Goal: Information Seeking & Learning: Check status

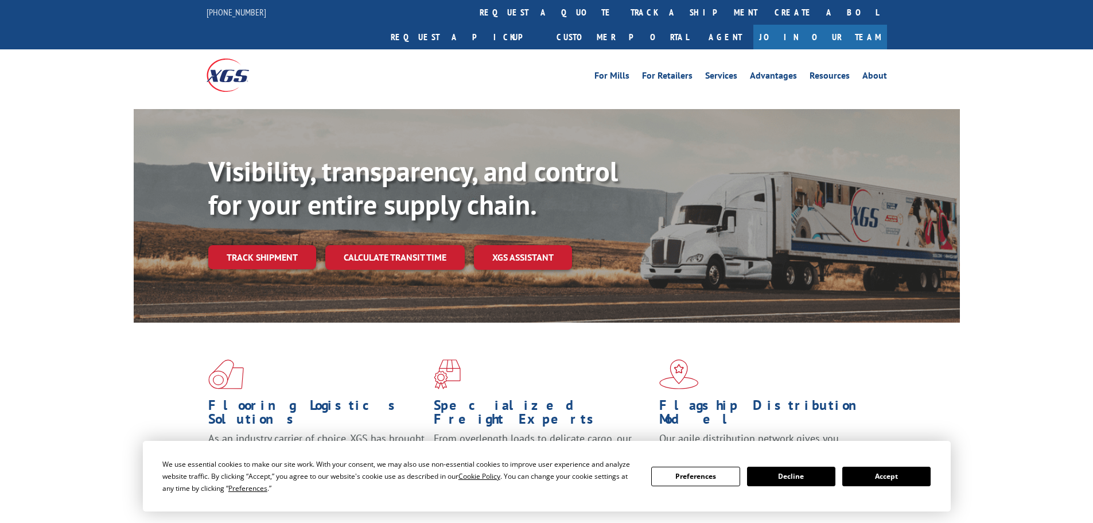
drag, startPoint x: 517, startPoint y: 13, endPoint x: 523, endPoint y: 21, distance: 9.8
click at [622, 13] on link "track a shipment" at bounding box center [694, 12] width 144 height 25
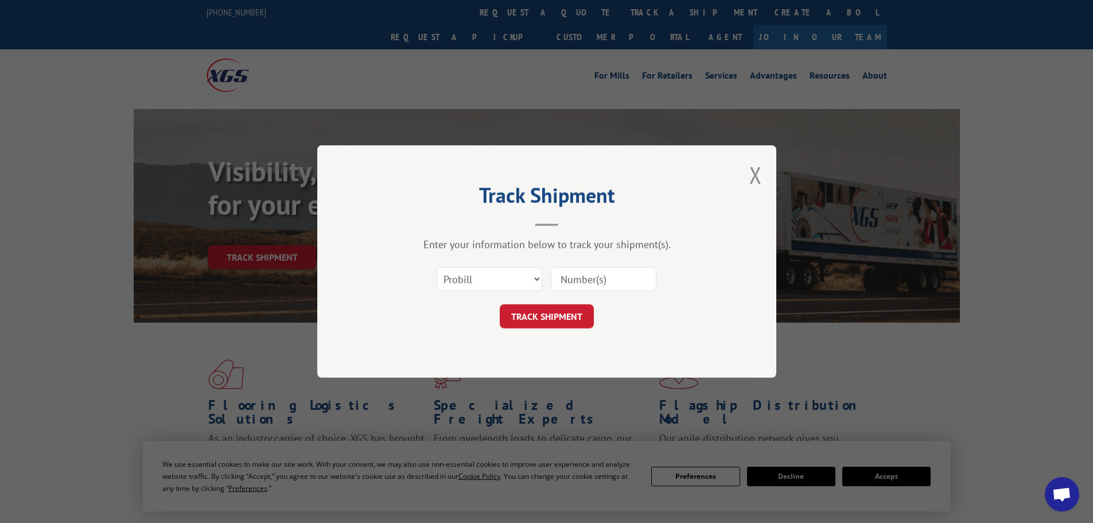
click at [511, 260] on div "Select category... Probill BOL PO" at bounding box center [547, 279] width 344 height 38
click at [504, 281] on select "Select category... Probill BOL PO" at bounding box center [490, 279] width 106 height 24
select select "bol"
click at [437, 267] on select "Select category... Probill BOL PO" at bounding box center [490, 279] width 106 height 24
drag, startPoint x: 570, startPoint y: 291, endPoint x: 576, endPoint y: 281, distance: 11.5
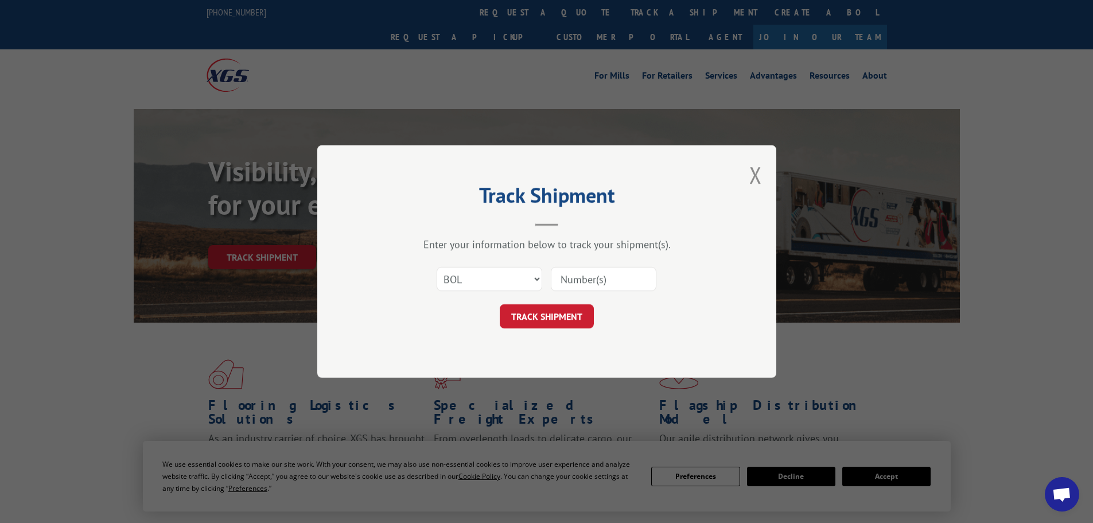
click at [571, 288] on input at bounding box center [604, 279] width 106 height 24
paste input "6100055697"
type input "6100055697"
click at [547, 315] on button "TRACK SHIPMENT" at bounding box center [547, 316] width 94 height 24
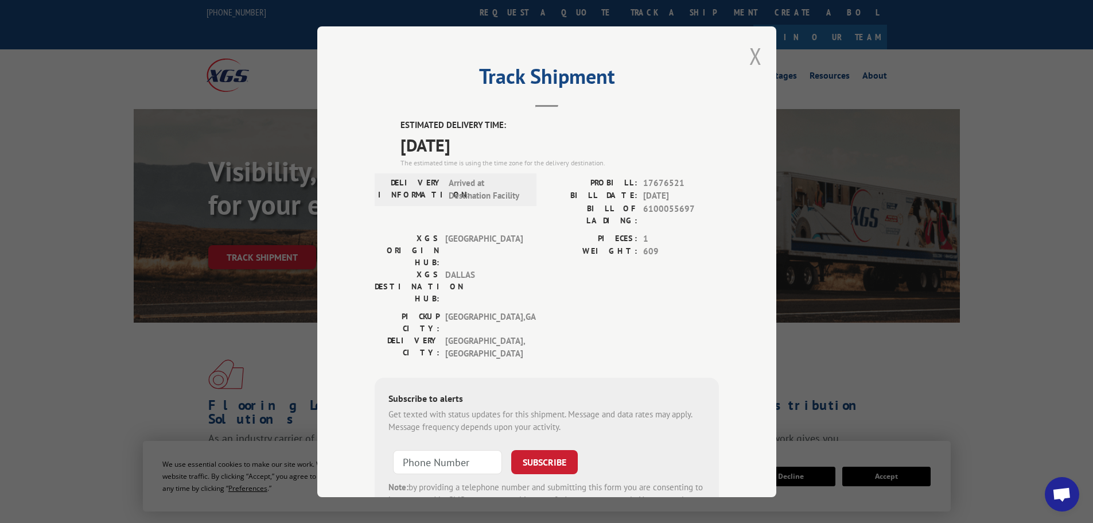
click at [753, 57] on button "Close modal" at bounding box center [755, 56] width 13 height 30
